Goal: Task Accomplishment & Management: Use online tool/utility

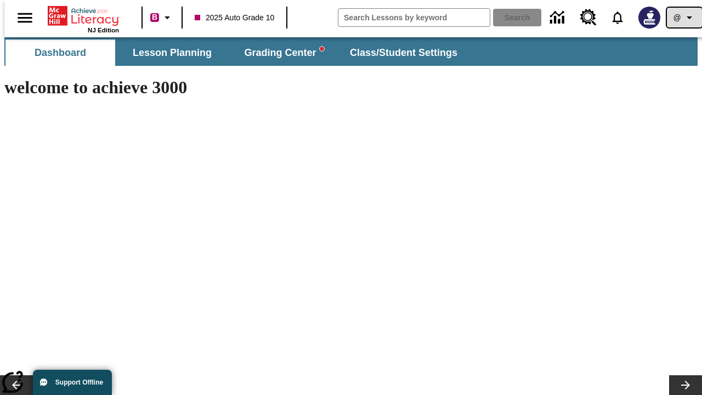
click at [683, 18] on icon "Profile/Settings" at bounding box center [689, 17] width 13 height 13
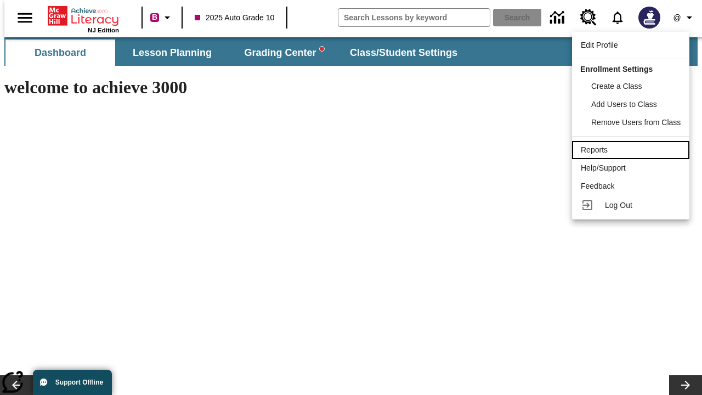
click at [633, 150] on div "Reports" at bounding box center [631, 150] width 100 height 12
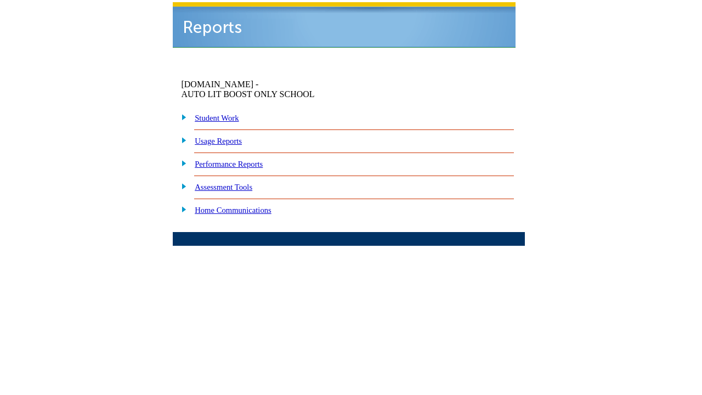
click at [244, 160] on link "Performance Reports" at bounding box center [229, 164] width 68 height 9
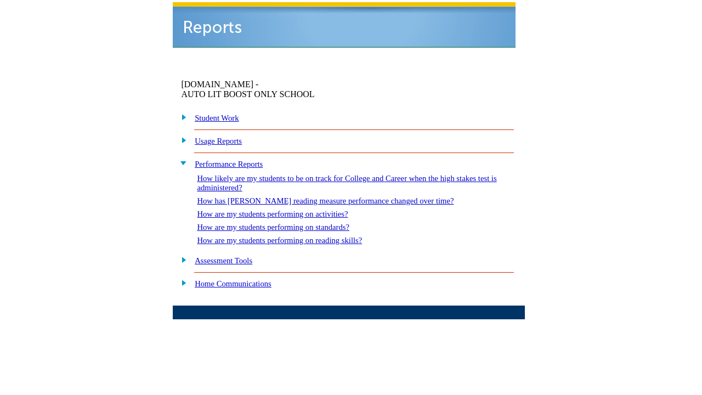
click at [289, 223] on link "How are my students performing on standards?" at bounding box center [273, 227] width 153 height 9
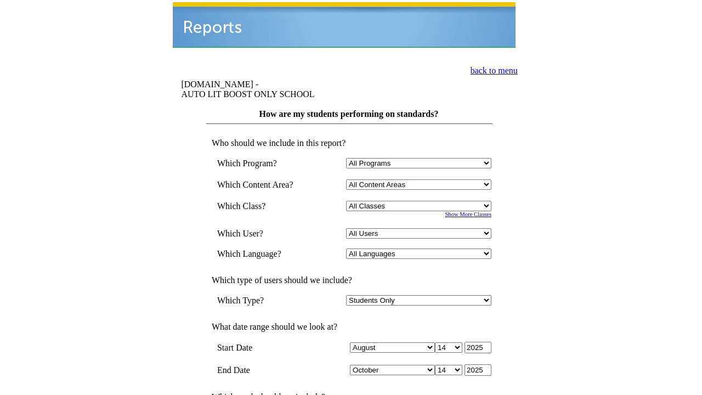
select select "4"
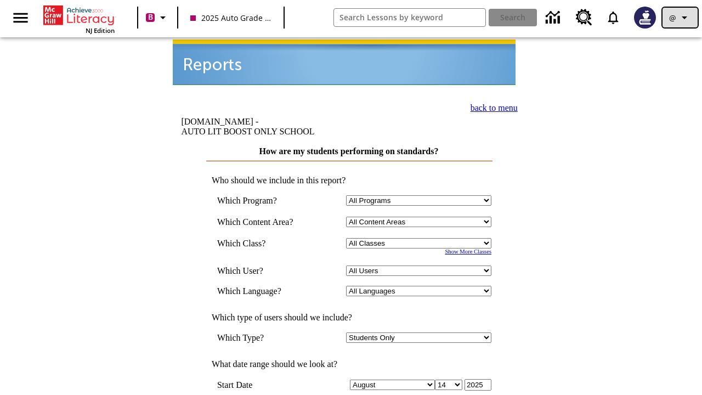
click at [680, 18] on icon "Profile/Settings" at bounding box center [684, 17] width 13 height 13
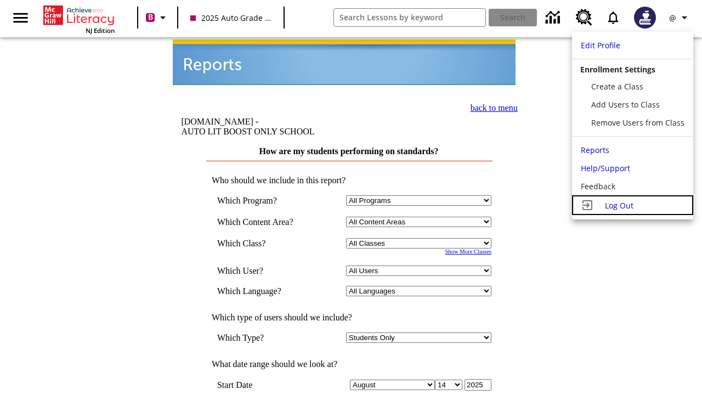
click at [633, 205] on span "Log Out" at bounding box center [619, 205] width 29 height 10
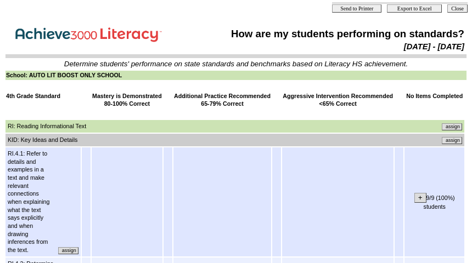
click at [456, 139] on input "assign" at bounding box center [452, 140] width 20 height 7
